Goal: Navigation & Orientation: Find specific page/section

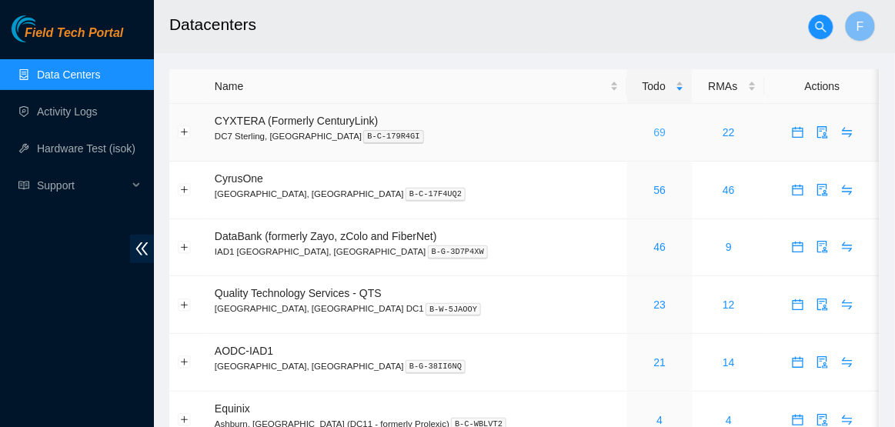
click at [654, 132] on link "69" at bounding box center [660, 132] width 12 height 12
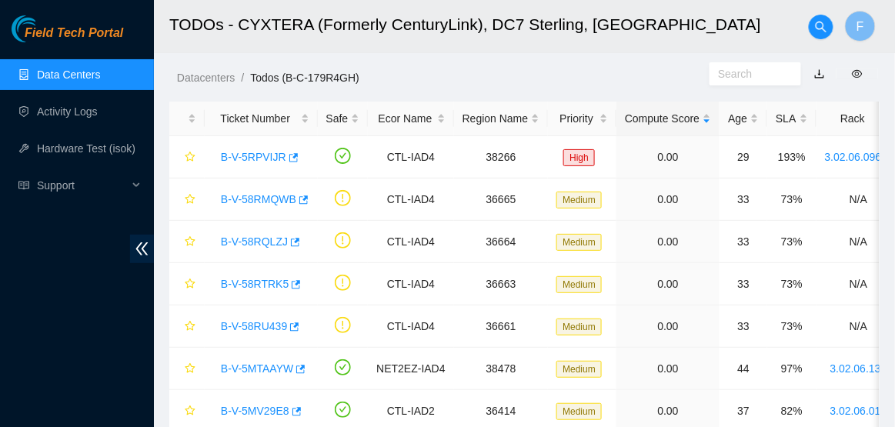
click at [85, 75] on link "Data Centers" at bounding box center [68, 74] width 63 height 12
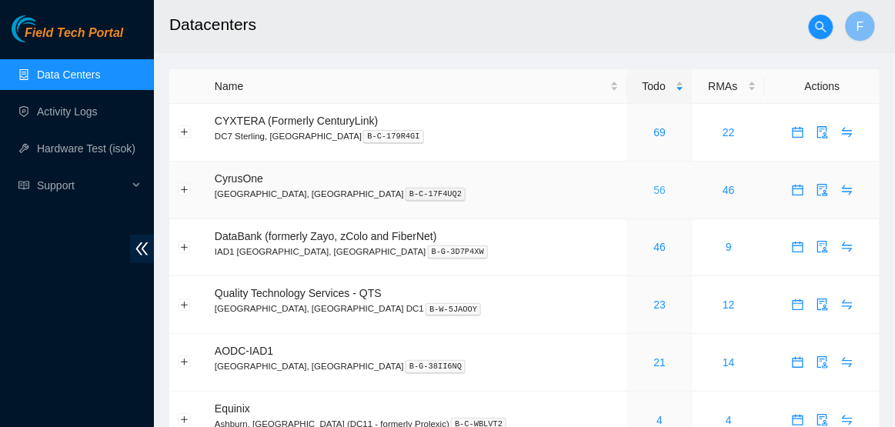
click at [654, 186] on link "56" at bounding box center [660, 190] width 12 height 12
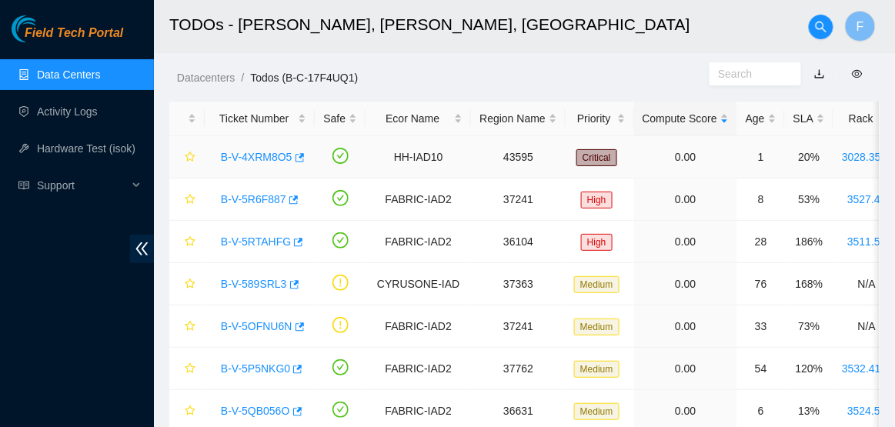
click at [262, 154] on link "B-V-4XRM8O5" at bounding box center [257, 157] width 72 height 12
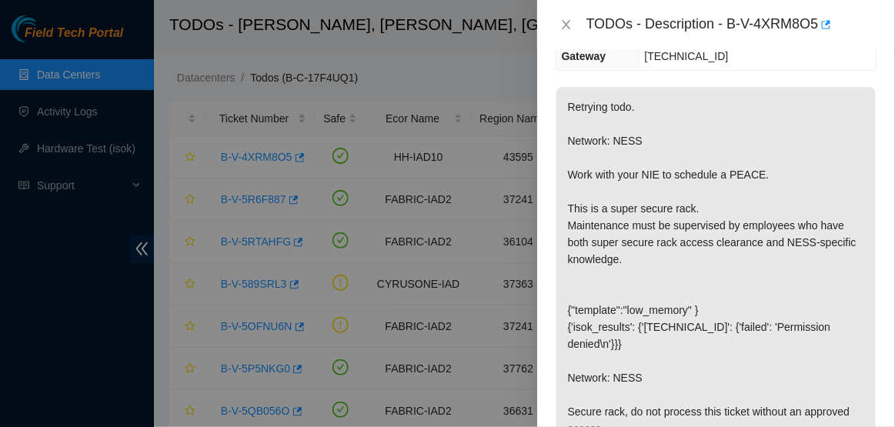
scroll to position [416, 0]
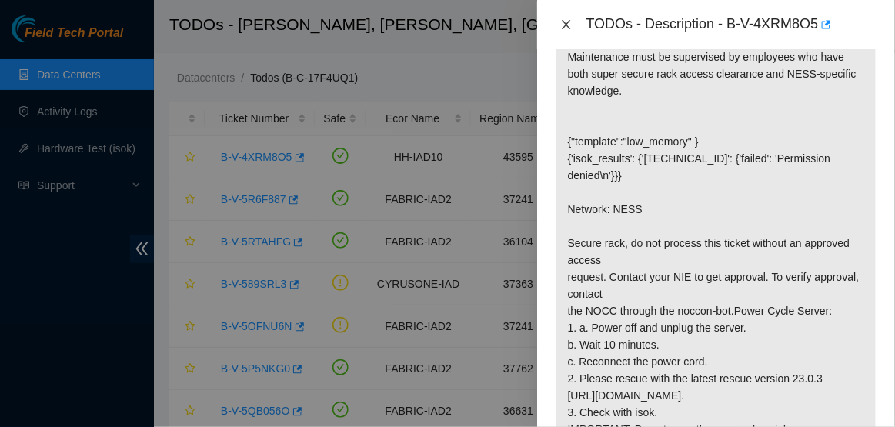
click at [565, 22] on icon "close" at bounding box center [566, 24] width 12 height 12
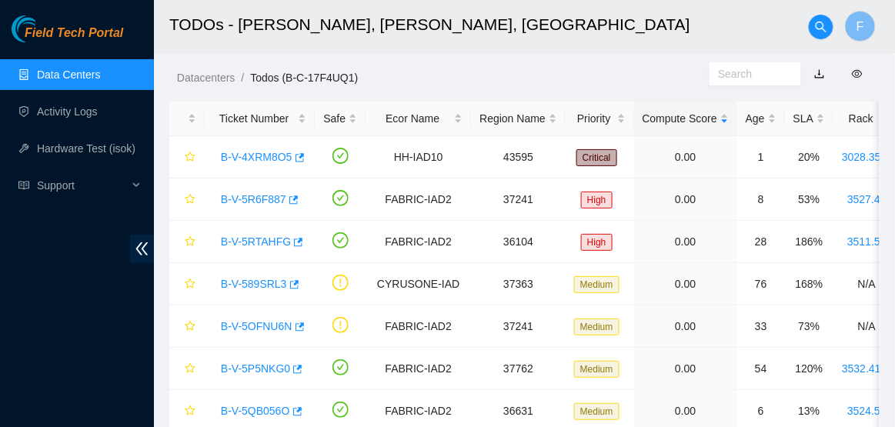
scroll to position [433, 0]
click at [82, 70] on link "Data Centers" at bounding box center [68, 74] width 63 height 12
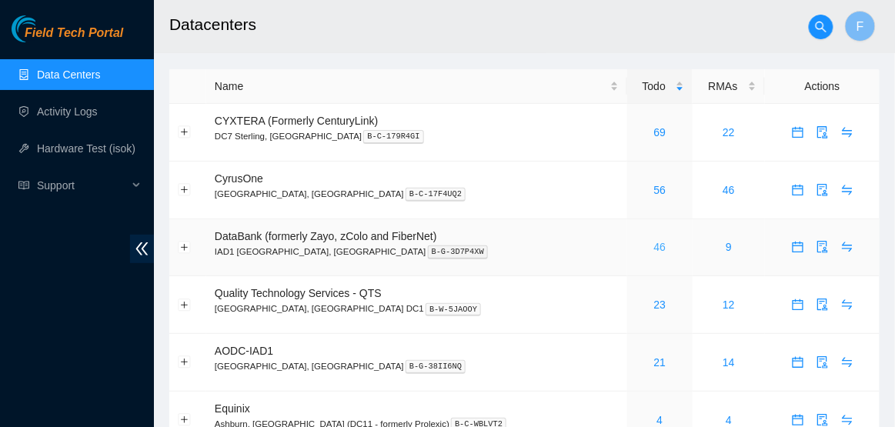
click at [654, 244] on link "46" at bounding box center [660, 247] width 12 height 12
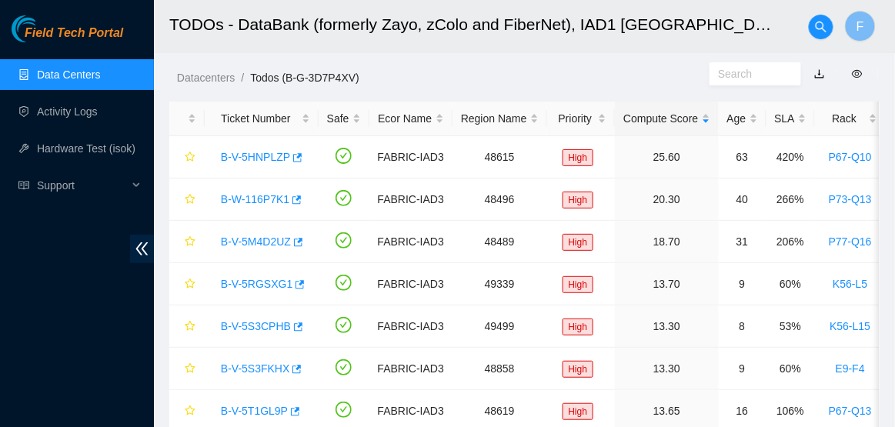
click at [88, 68] on link "Data Centers" at bounding box center [68, 74] width 63 height 12
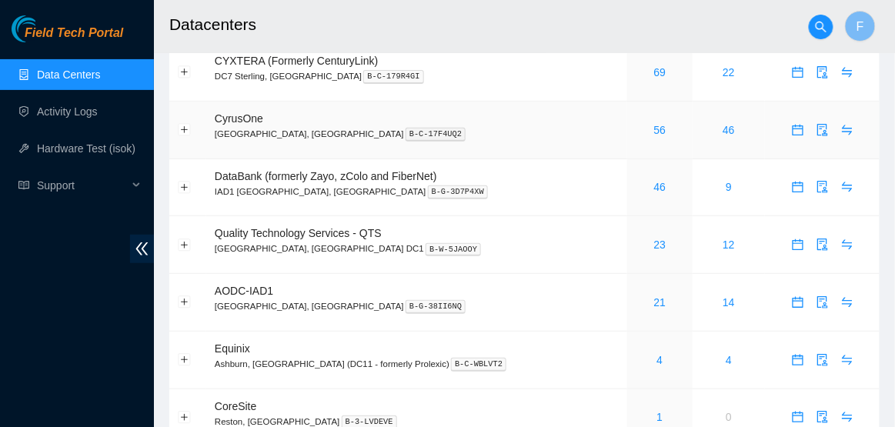
scroll to position [64, 0]
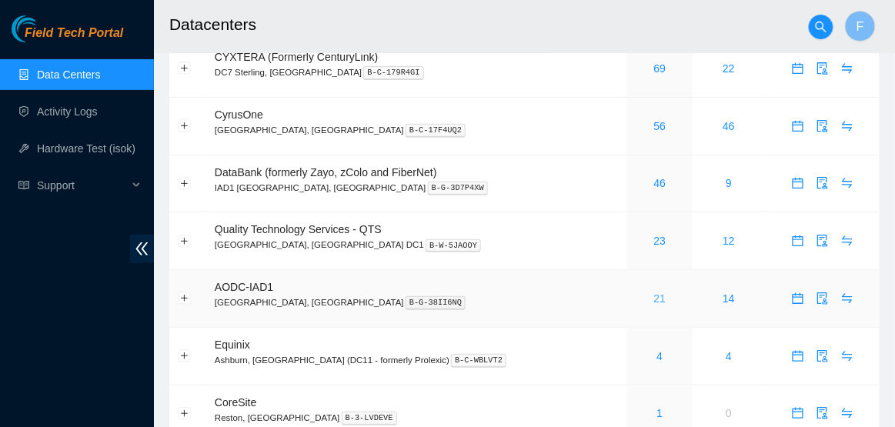
click at [654, 295] on link "21" at bounding box center [660, 298] width 12 height 12
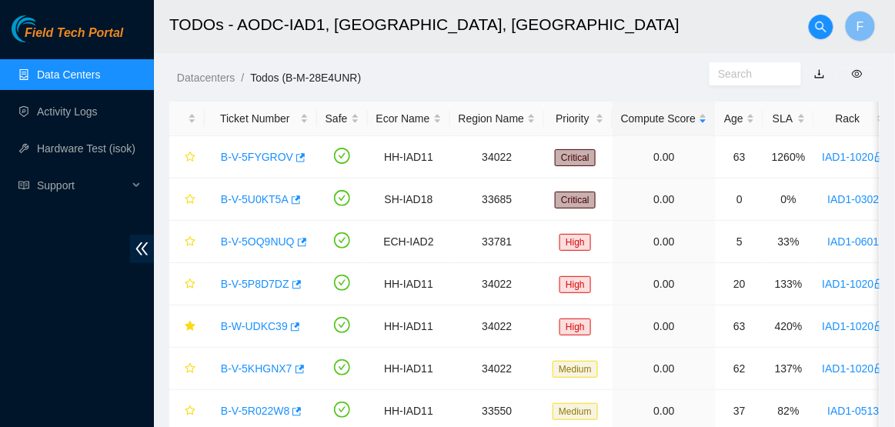
click at [100, 68] on link "Data Centers" at bounding box center [68, 74] width 63 height 12
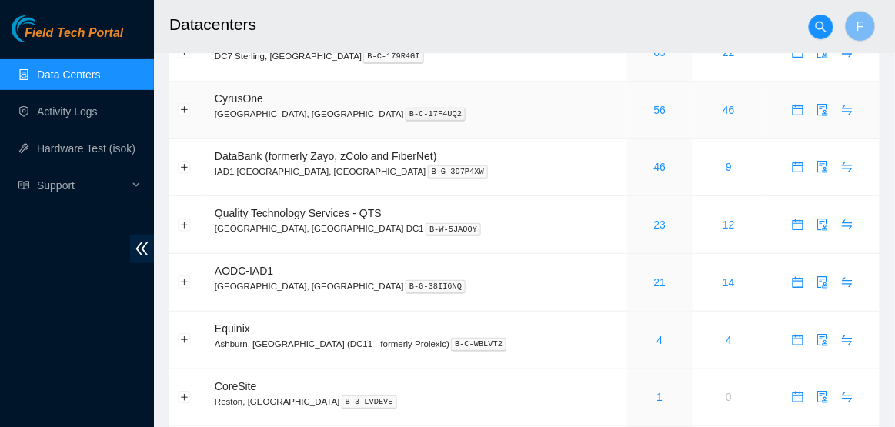
scroll to position [81, 0]
click at [657, 342] on link "4" at bounding box center [660, 339] width 6 height 12
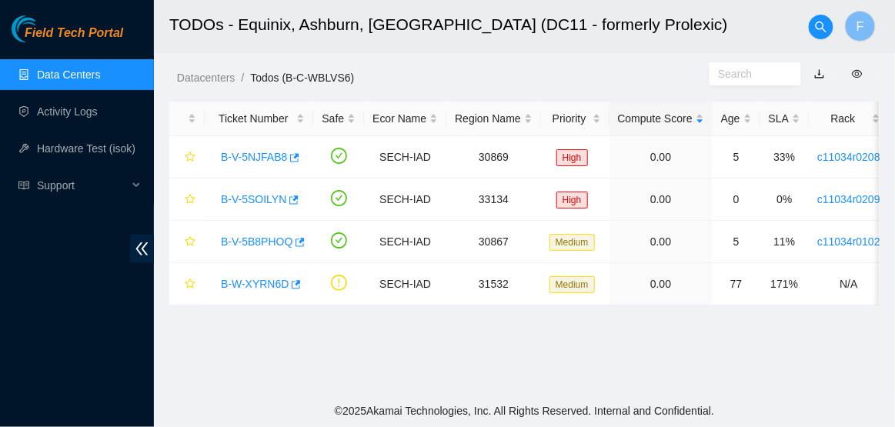
click at [65, 70] on link "Data Centers" at bounding box center [68, 74] width 63 height 12
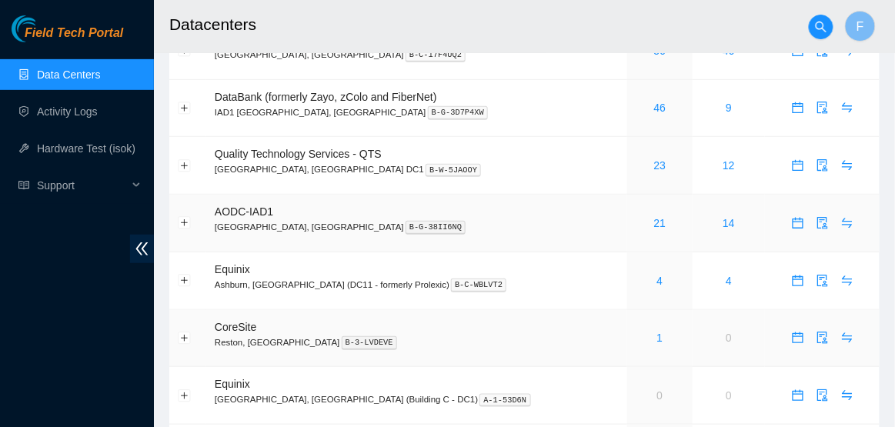
scroll to position [192, 0]
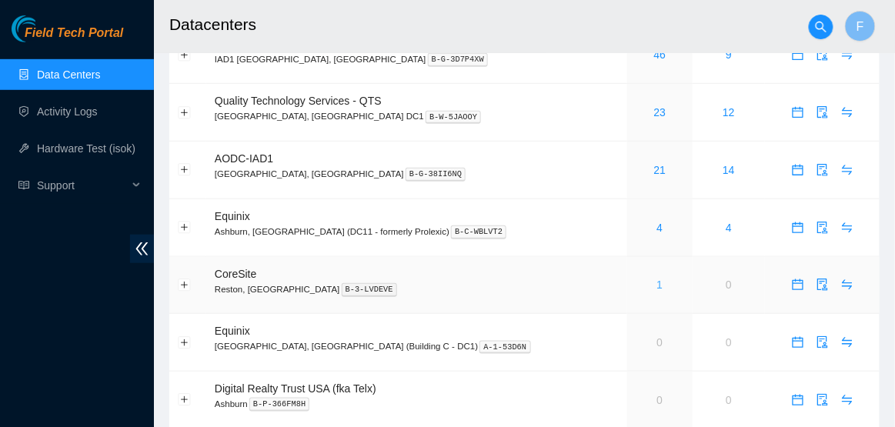
click at [657, 283] on link "1" at bounding box center [660, 284] width 6 height 12
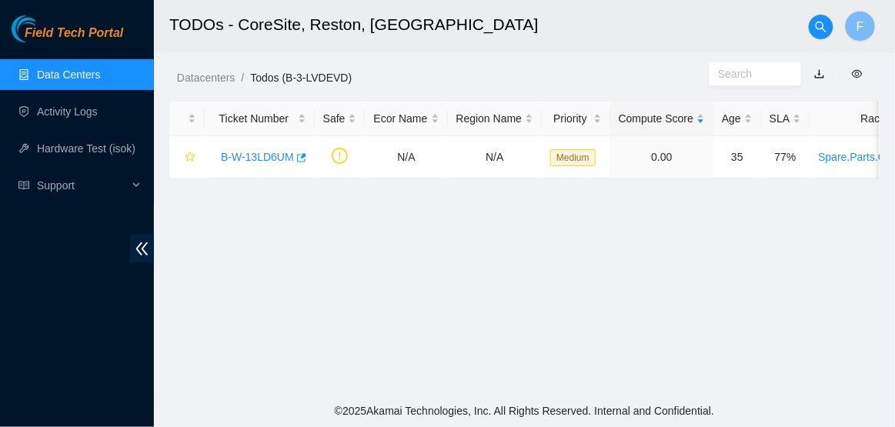
click at [100, 74] on link "Data Centers" at bounding box center [68, 74] width 63 height 12
